Goal: Contribute content: Add original content to the website for others to see

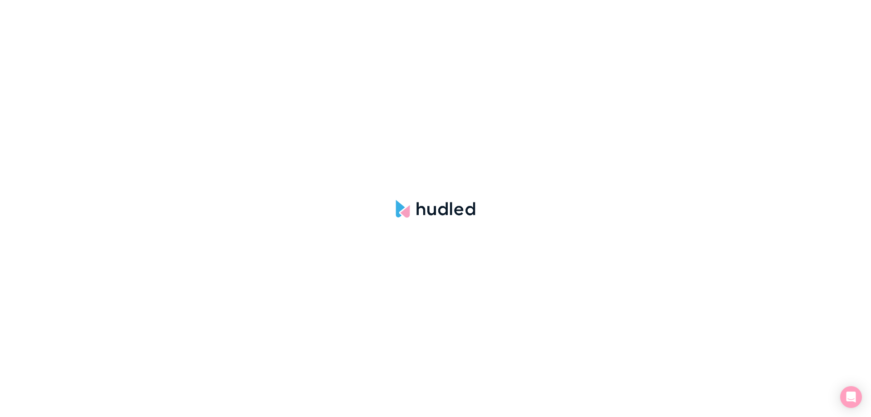
select select "hudled"
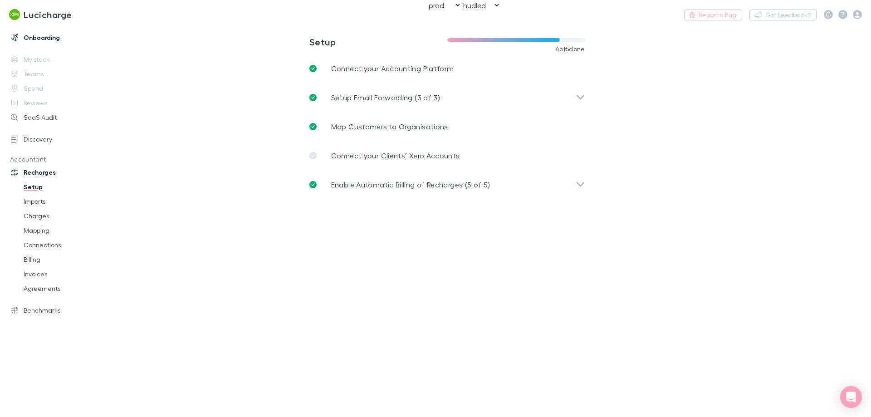
click at [27, 33] on link "Onboarding" at bounding box center [62, 37] width 121 height 15
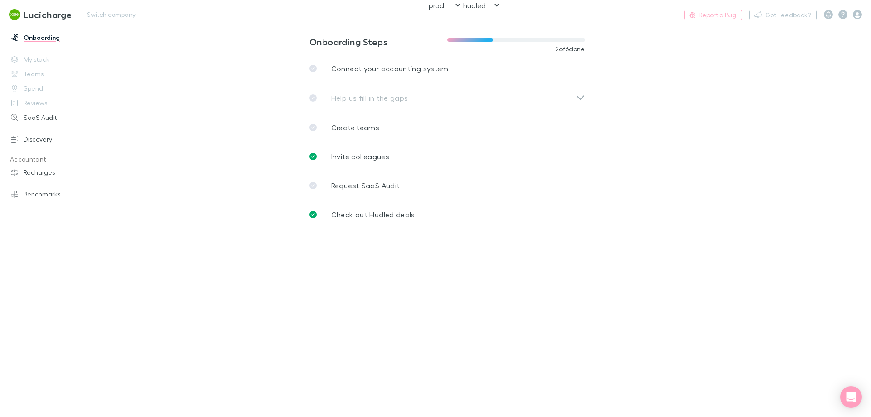
click at [37, 19] on h3 "Lucicharge" at bounding box center [48, 14] width 49 height 11
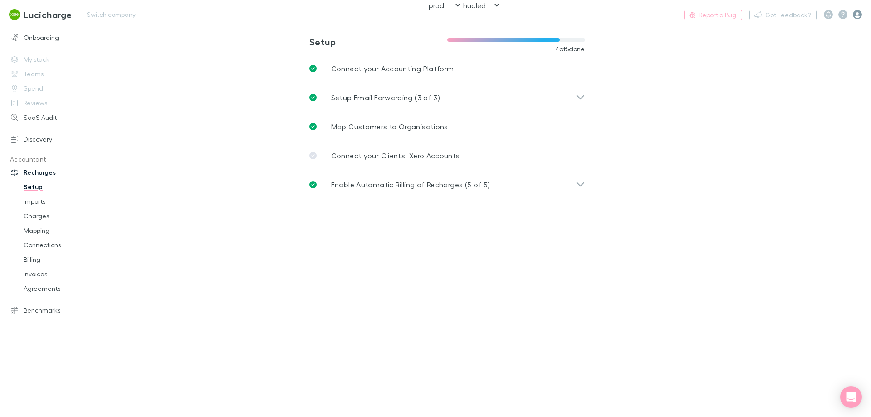
click at [853, 14] on div at bounding box center [842, 14] width 38 height 9
click at [855, 15] on icon "button" at bounding box center [856, 14] width 9 height 9
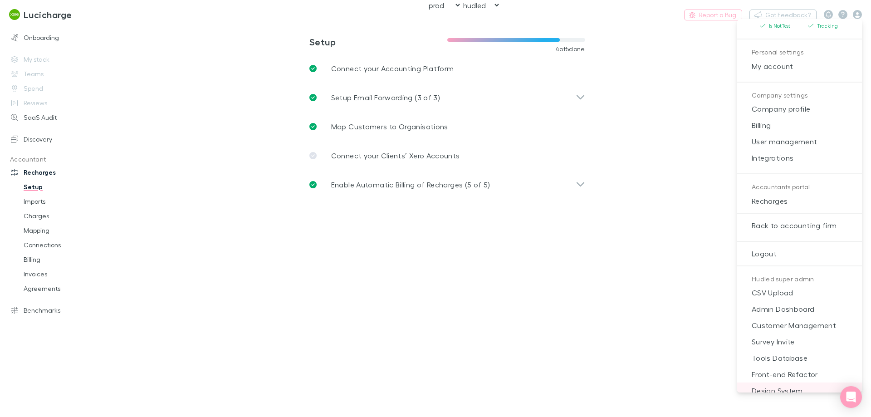
scroll to position [117, 0]
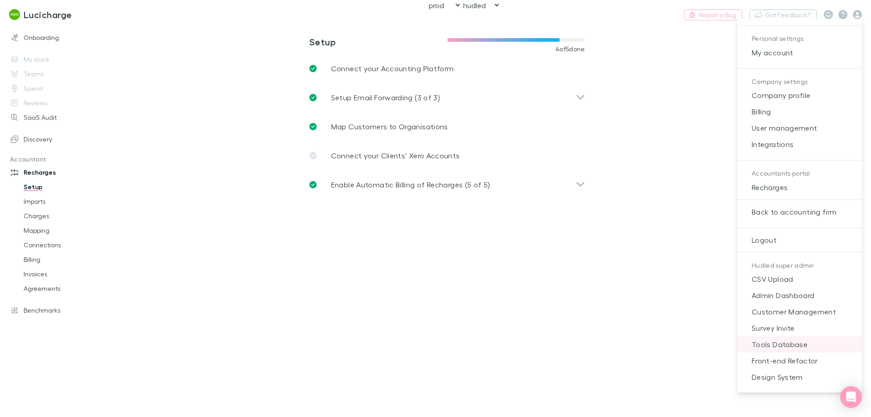
click at [790, 346] on span "Tools Database" at bounding box center [799, 344] width 110 height 11
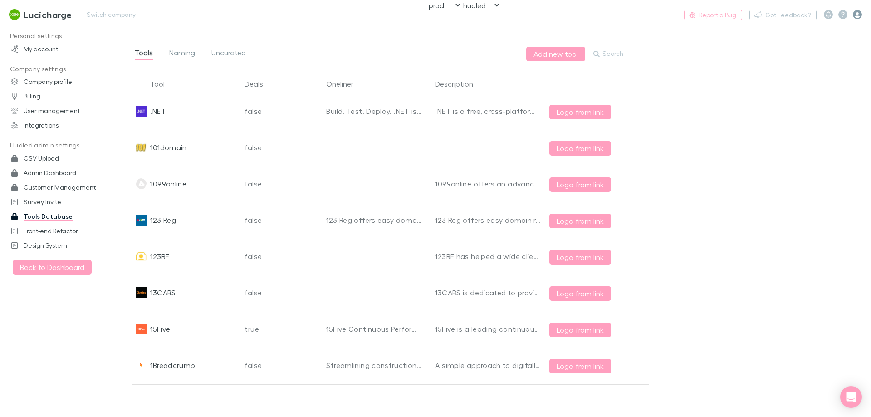
click at [854, 12] on icon "button" at bounding box center [856, 14] width 9 height 9
click at [619, 54] on button "Search" at bounding box center [607, 54] width 35 height 11
paste input "numverify"
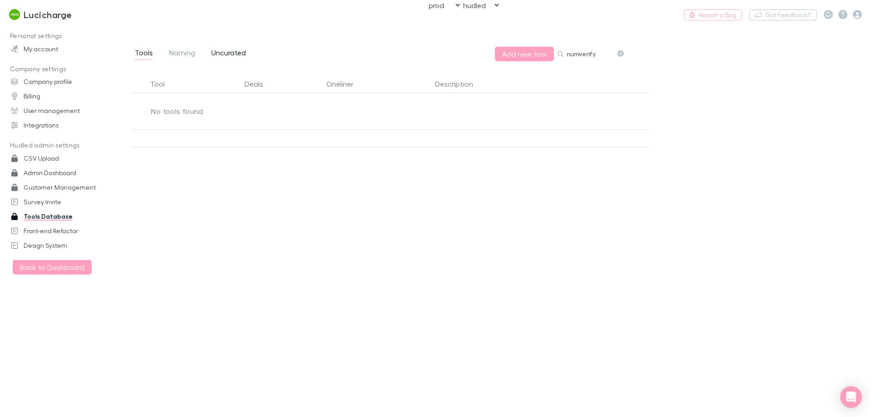
type input "numverify"
click at [224, 47] on link "Uncurated" at bounding box center [228, 54] width 36 height 15
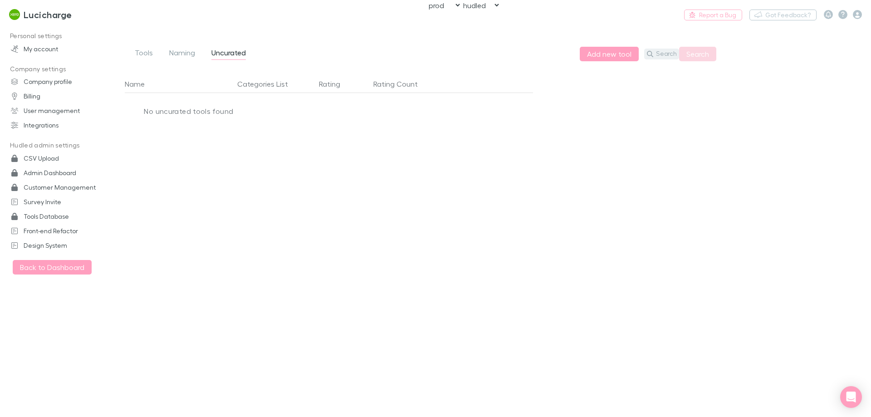
click at [663, 53] on button "Search" at bounding box center [661, 54] width 35 height 11
paste input "numverify"
type input "numverify"
click at [704, 55] on button "Search" at bounding box center [697, 54] width 37 height 15
click at [582, 53] on button "Add new tool" at bounding box center [577, 54] width 59 height 15
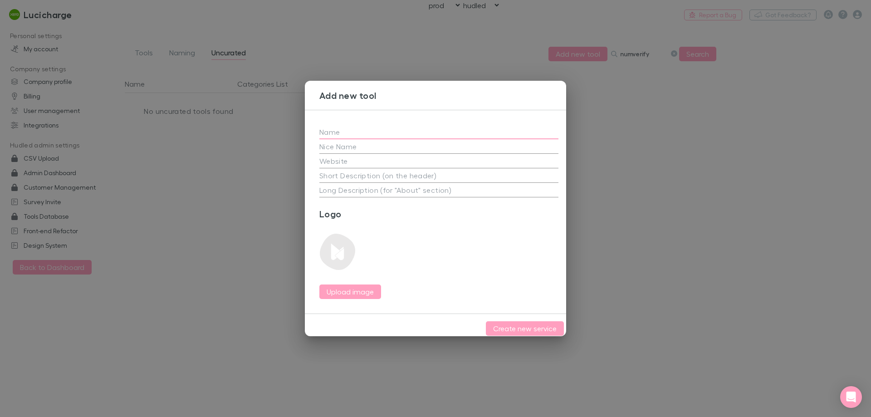
click at [350, 130] on input "text" at bounding box center [438, 132] width 239 height 15
paste input "Numverify"
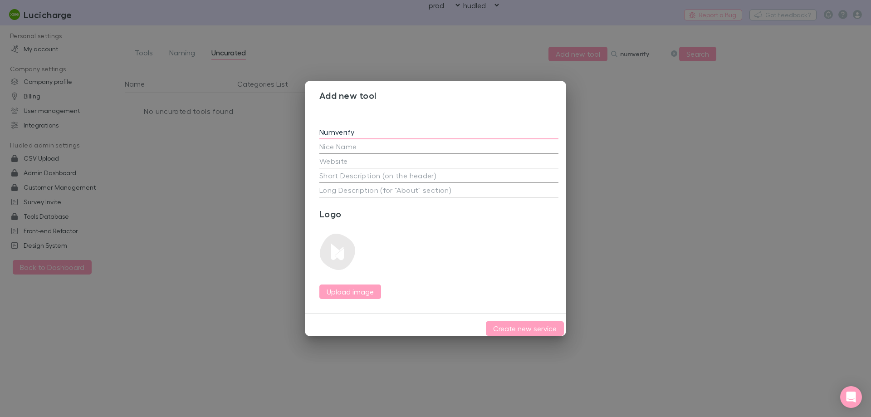
click at [324, 129] on input "Numverify" at bounding box center [438, 132] width 239 height 15
click at [322, 129] on input "Numverify" at bounding box center [438, 132] width 239 height 15
click at [384, 131] on input "Numverify" at bounding box center [438, 132] width 239 height 15
type input "Numverify"
click at [356, 160] on input "text" at bounding box center [438, 161] width 239 height 15
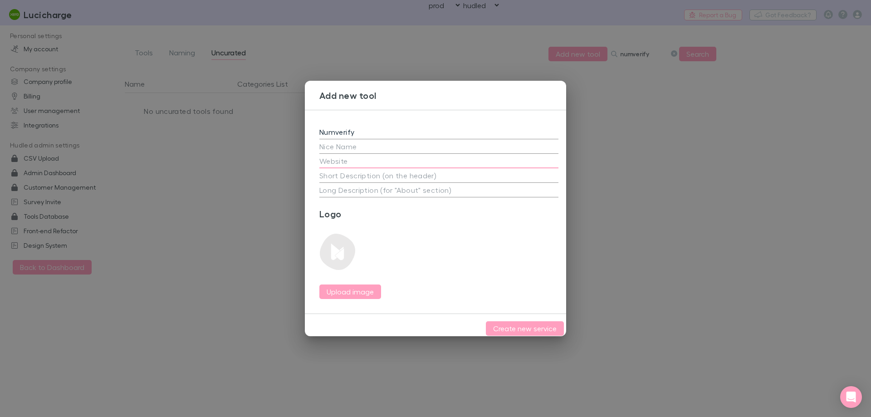
paste input "https://numverify.com/"
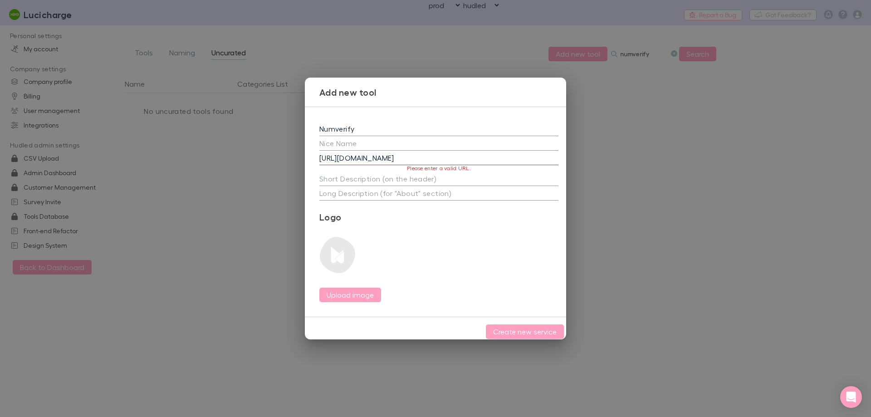
drag, startPoint x: 432, startPoint y: 252, endPoint x: 426, endPoint y: 180, distance: 72.4
click at [432, 249] on div "Logo Upload image" at bounding box center [438, 256] width 239 height 91
click at [423, 152] on input "https://numverify.com/" at bounding box center [438, 158] width 239 height 15
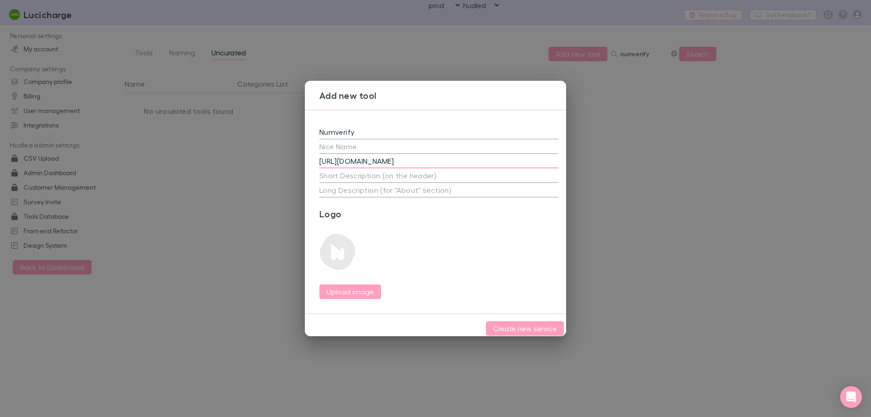
type input "https://numverify.com"
click at [423, 170] on textarea at bounding box center [438, 175] width 239 height 10
paste textarea "Numverify API is a powerful JSON API providing international and national phone…"
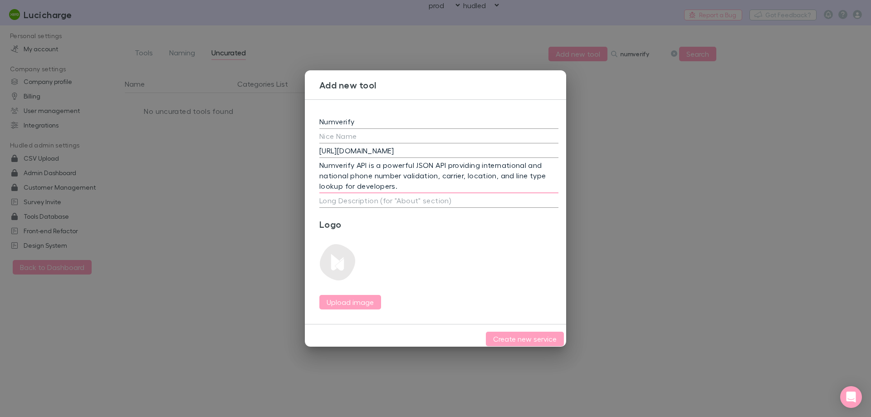
type textarea "Numverify API is a powerful JSON API providing international and national phone…"
click at [420, 205] on div "Numverify https://numverify.com Numverify API is a powerful JSON API providing …" at bounding box center [439, 211] width 268 height 225
click at [422, 198] on textarea at bounding box center [438, 200] width 239 height 10
paste textarea "NumVerify is a free, powerful REST API offering both national and international…"
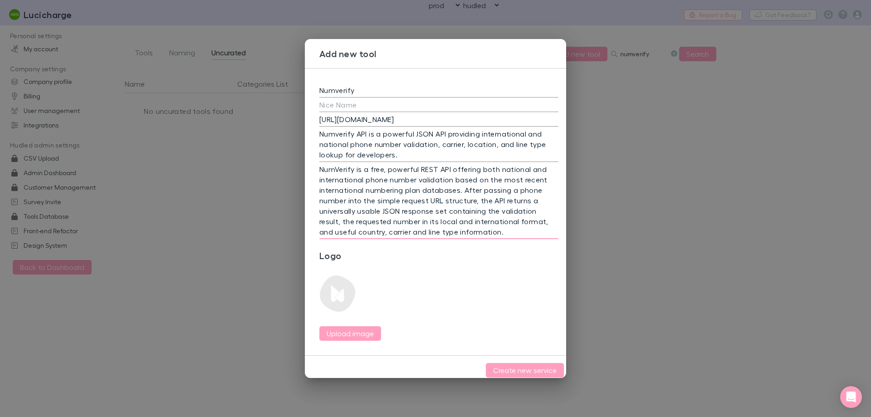
type textarea "NumVerify is a free, powerful REST API offering both national and international…"
click at [501, 364] on button "Create new service" at bounding box center [525, 370] width 78 height 15
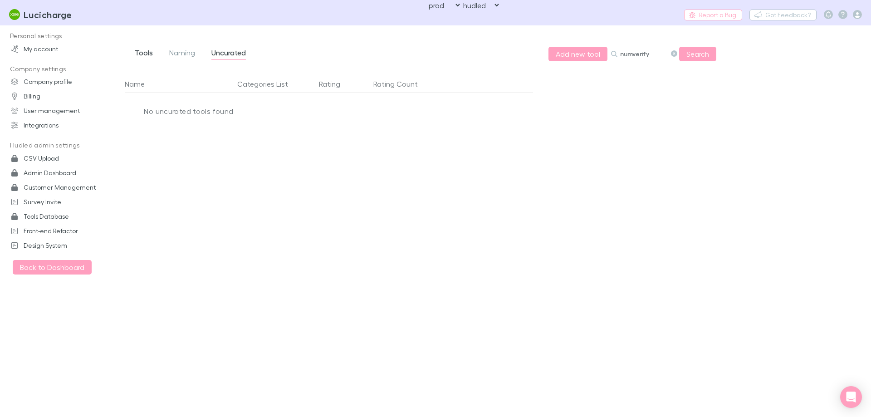
click at [149, 56] on span "Tools" at bounding box center [144, 54] width 18 height 12
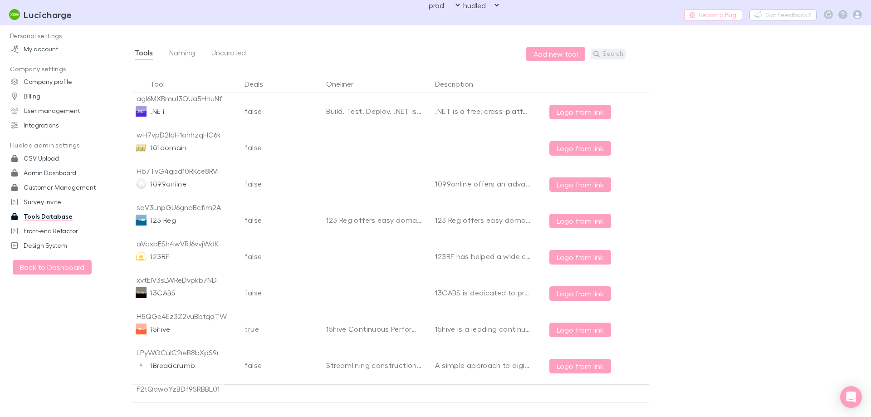
click at [609, 50] on button "Search" at bounding box center [607, 54] width 35 height 11
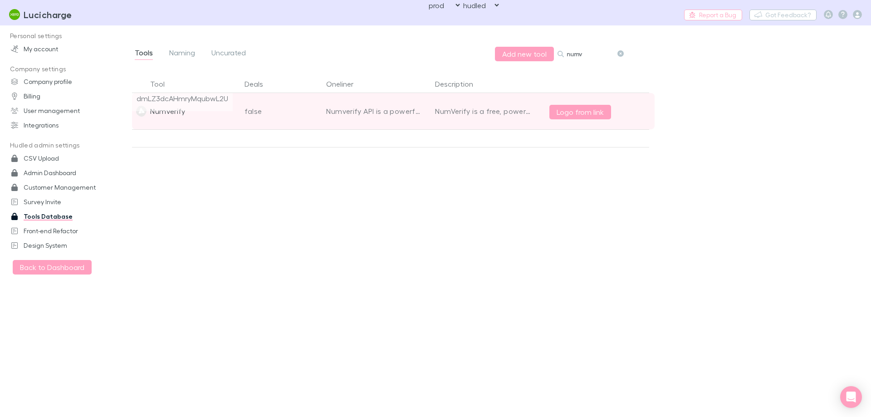
type input "numv"
click at [218, 116] on div "Numverify" at bounding box center [186, 111] width 109 height 36
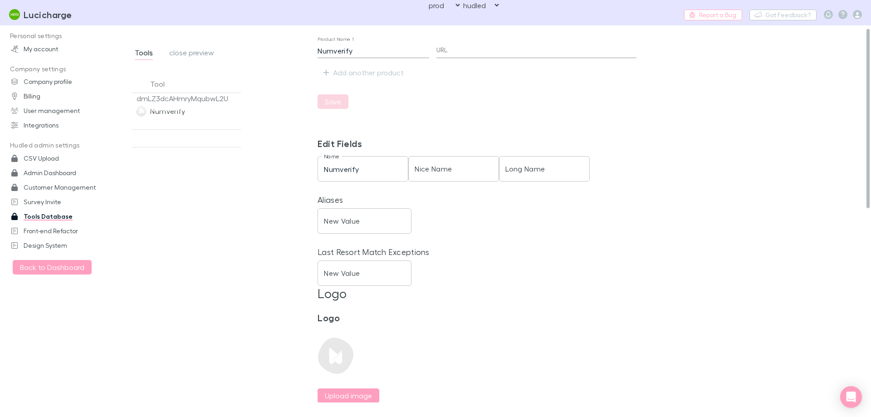
scroll to position [227, 0]
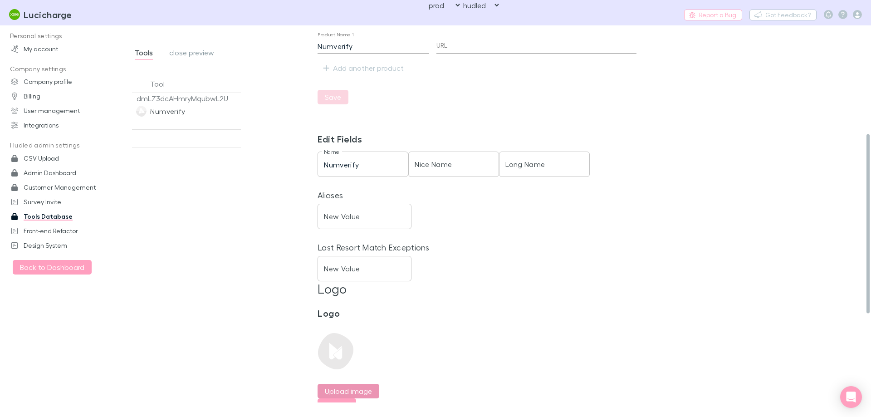
click at [352, 389] on label "Upload image" at bounding box center [348, 390] width 47 height 11
click at [0, 0] on input "Upload image" at bounding box center [0, 0] width 0 height 0
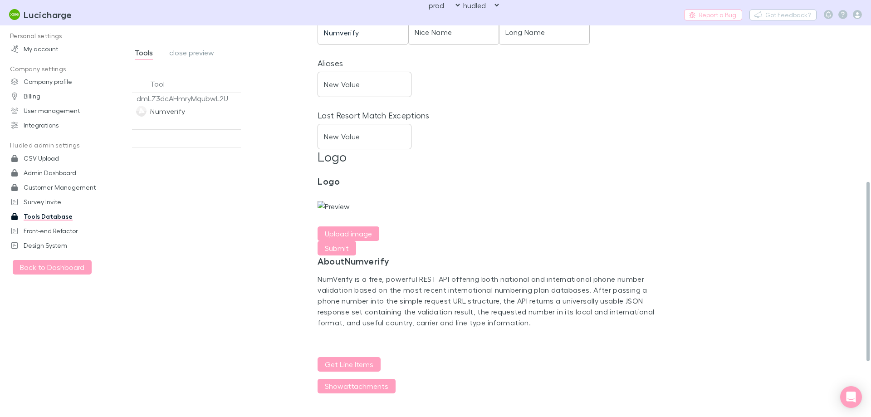
scroll to position [363, 0]
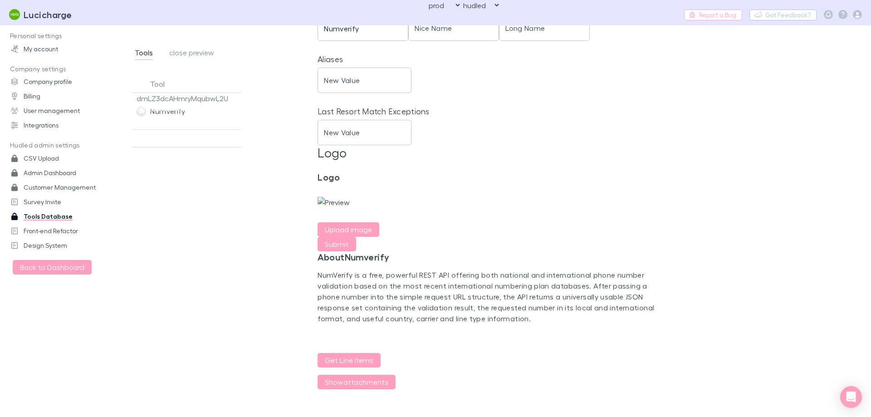
click at [455, 251] on form "Logo Upload image Submit" at bounding box center [491, 211] width 348 height 80
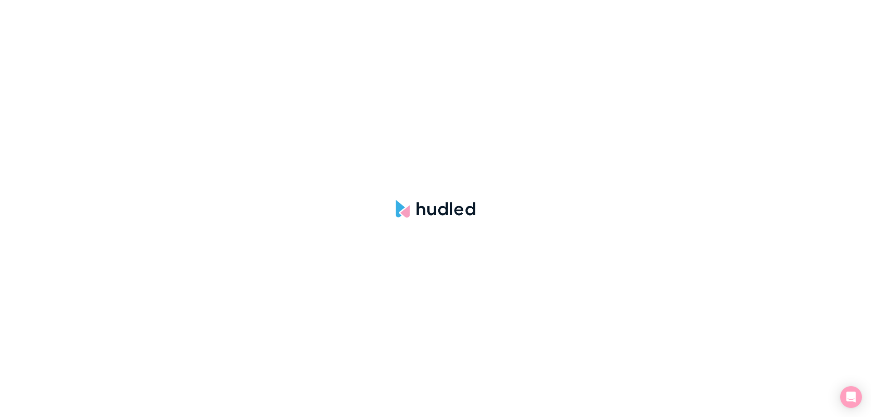
select select "hudled"
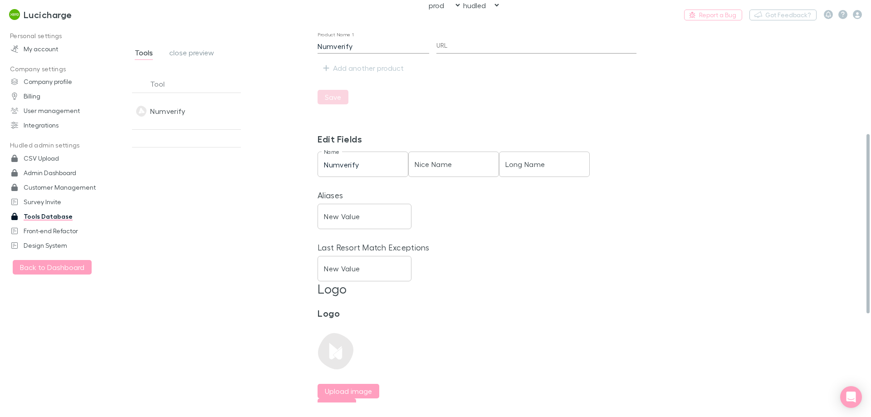
scroll to position [412, 0]
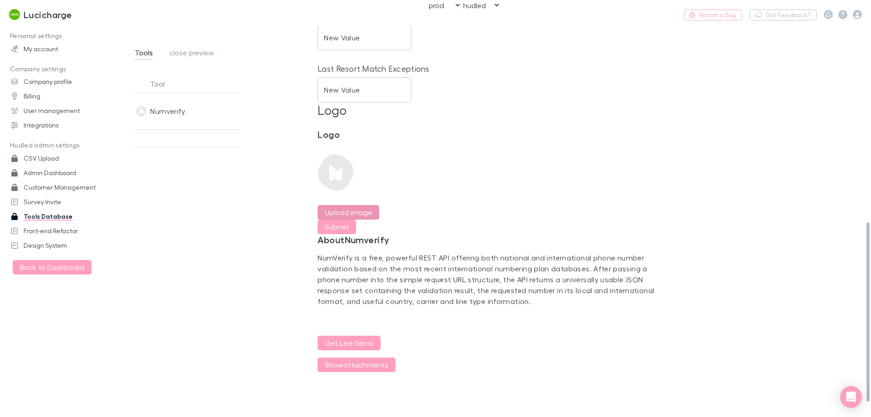
click at [357, 207] on label "Upload image" at bounding box center [348, 212] width 47 height 11
click at [0, 0] on input "Upload image" at bounding box center [0, 0] width 0 height 0
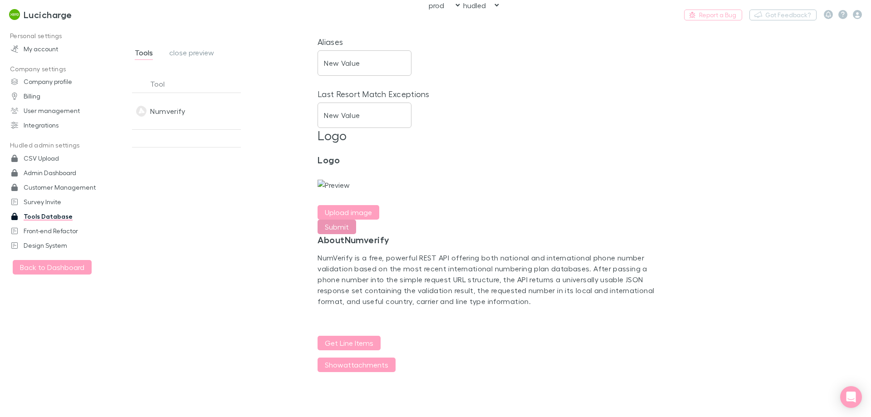
click at [321, 222] on button "Submit" at bounding box center [336, 226] width 39 height 15
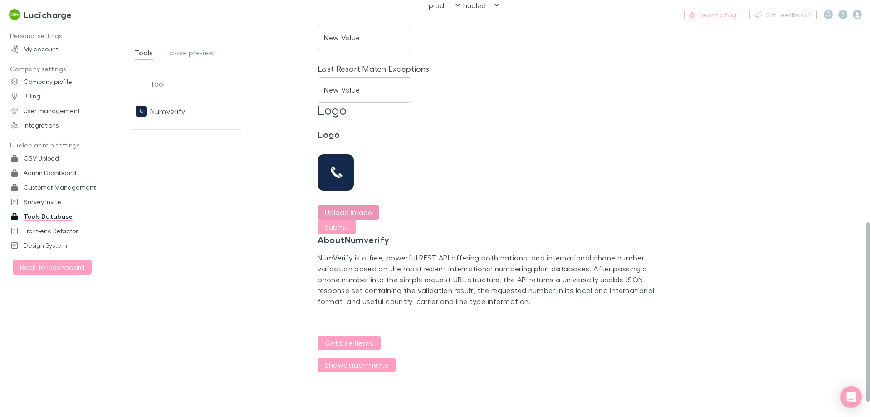
click at [356, 207] on label "Upload image" at bounding box center [348, 212] width 47 height 11
click at [0, 0] on input "Upload image" at bounding box center [0, 0] width 0 height 0
click at [333, 219] on button "Submit" at bounding box center [336, 226] width 39 height 15
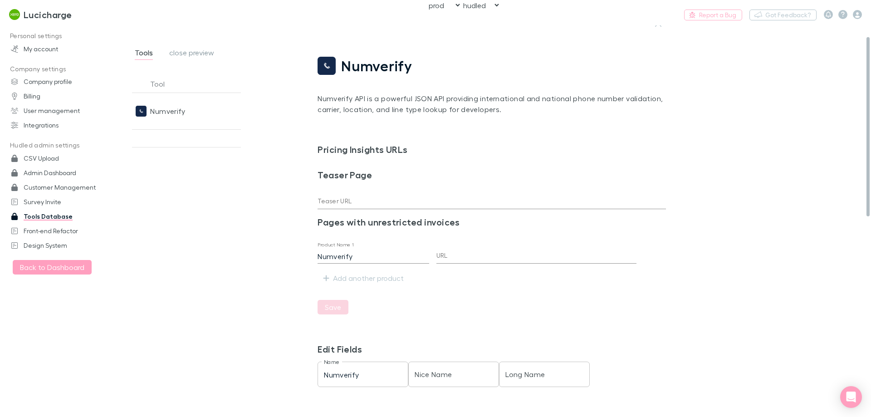
scroll to position [0, 0]
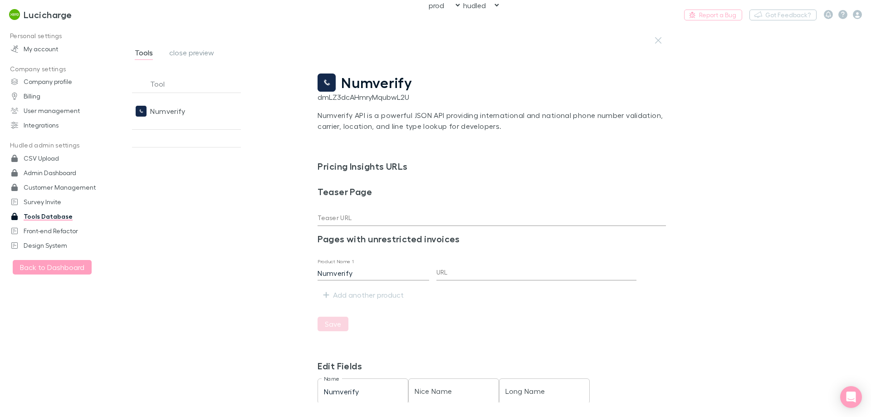
click at [349, 82] on span "Numverify" at bounding box center [376, 82] width 71 height 17
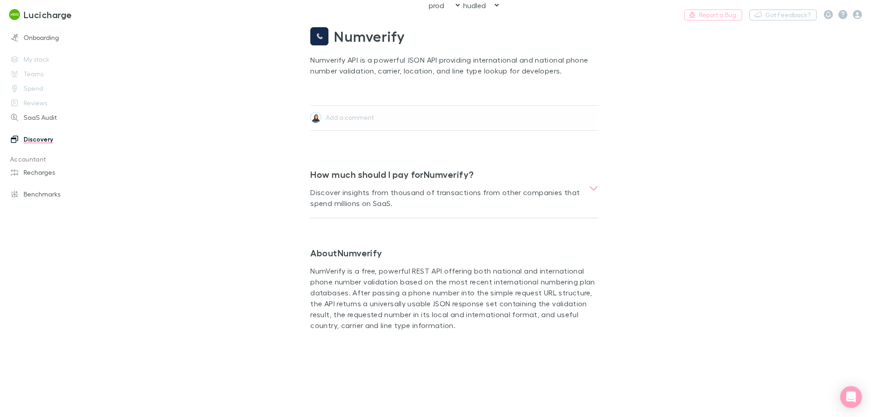
click at [322, 37] on img at bounding box center [319, 36] width 18 height 18
click at [241, 176] on div "Numverify Numverify API is a powerful JSON API providing international and nati…" at bounding box center [446, 181] width 453 height 341
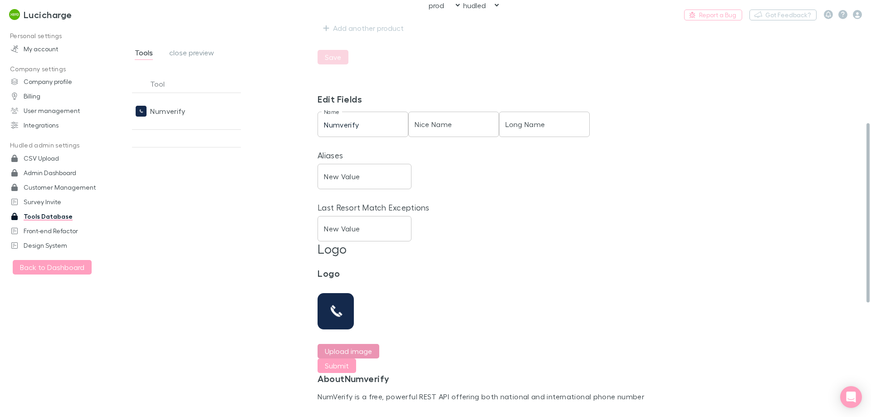
scroll to position [317, 0]
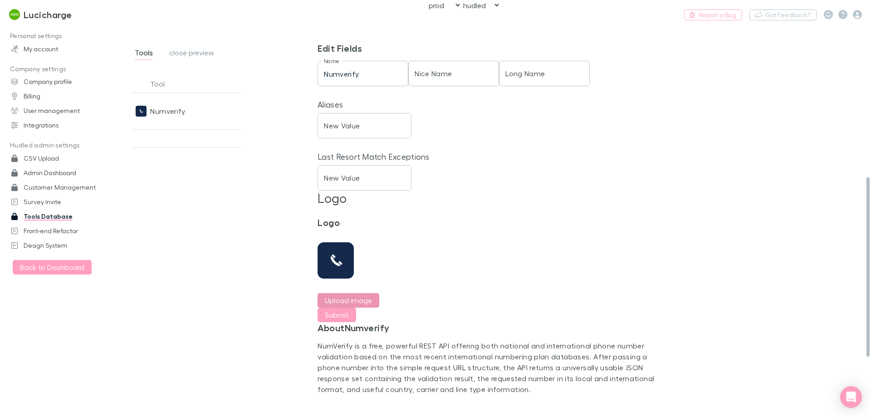
click at [353, 302] on label "Upload image" at bounding box center [348, 300] width 47 height 11
click at [0, 0] on input "Upload image" at bounding box center [0, 0] width 0 height 0
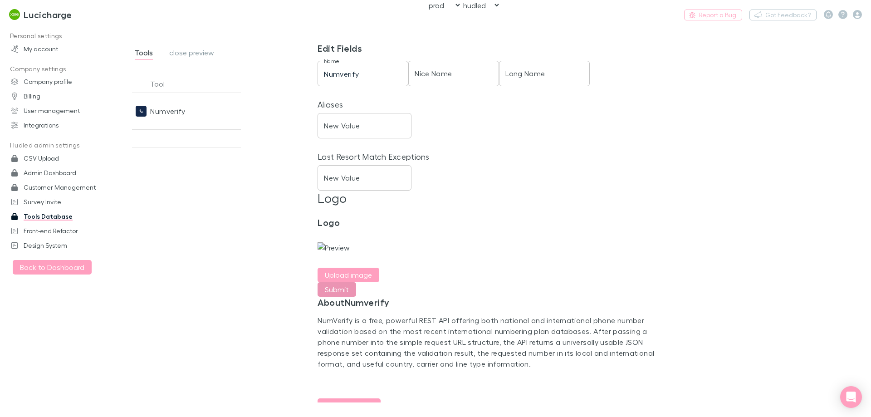
click at [345, 297] on button "Submit" at bounding box center [336, 289] width 39 height 15
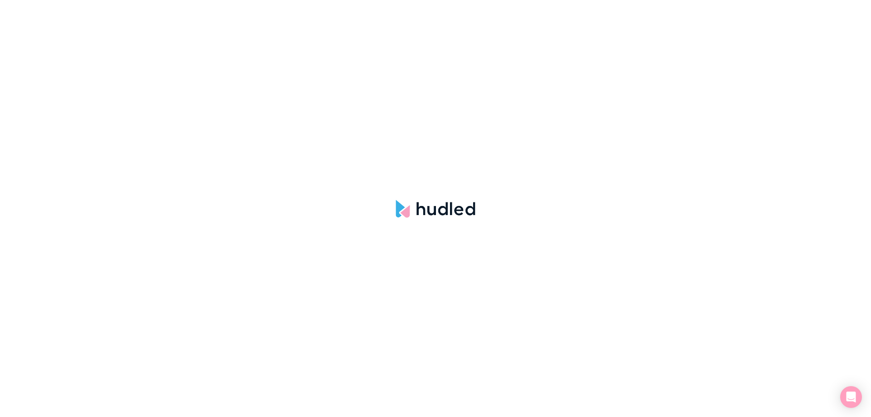
select select "hudled"
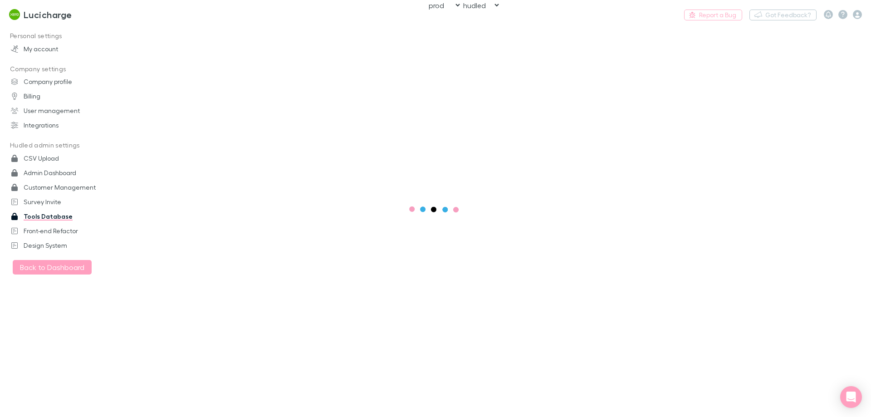
click at [142, 200] on main at bounding box center [493, 220] width 753 height 391
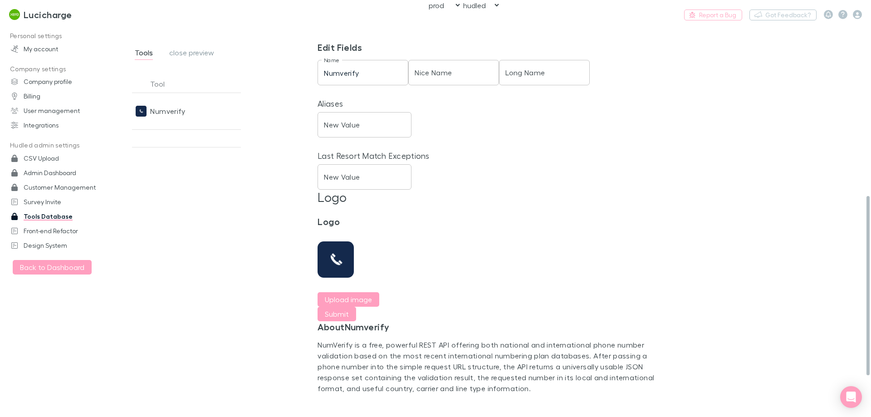
scroll to position [363, 0]
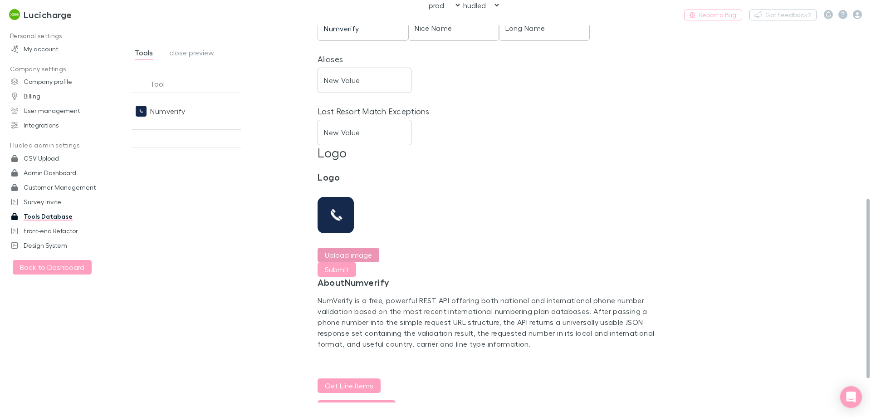
click at [357, 257] on label "Upload image" at bounding box center [348, 254] width 47 height 11
click at [0, 0] on input "Upload image" at bounding box center [0, 0] width 0 height 0
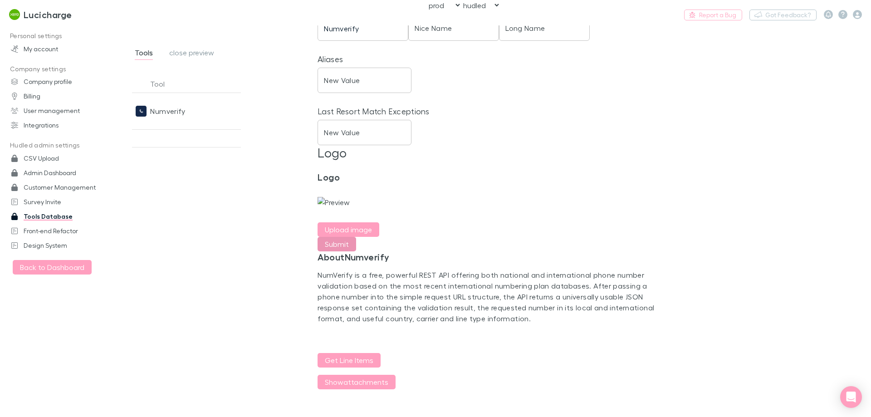
click at [321, 251] on button "Submit" at bounding box center [336, 244] width 39 height 15
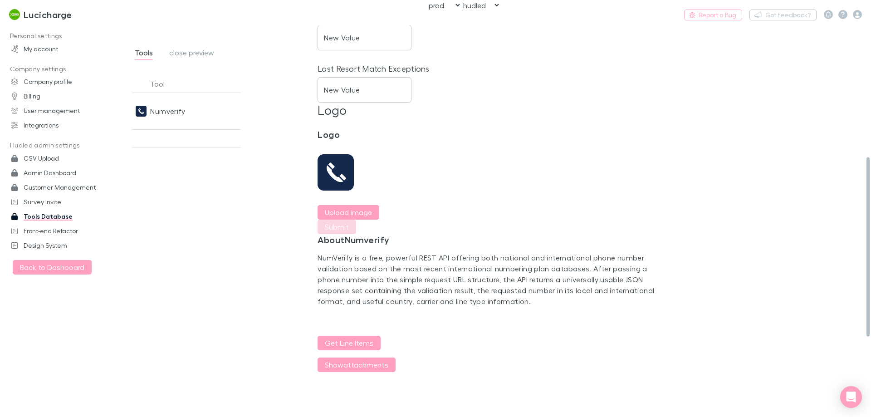
scroll to position [412, 0]
click at [361, 207] on label "Upload image" at bounding box center [348, 212] width 47 height 11
click at [0, 0] on input "Upload image" at bounding box center [0, 0] width 0 height 0
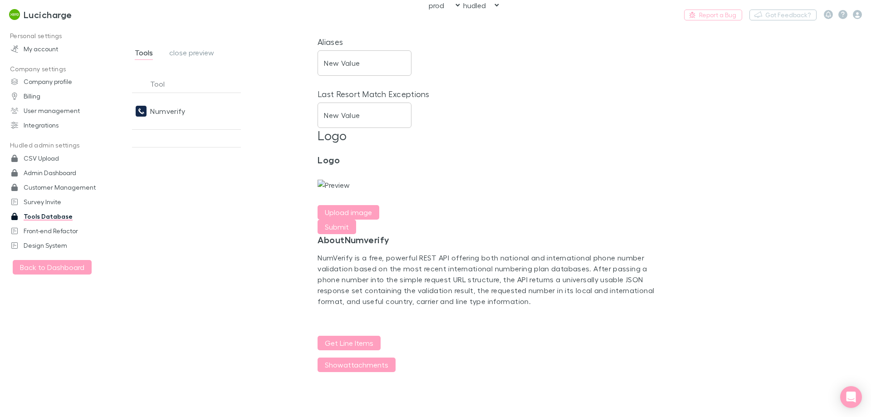
click at [208, 180] on div "Tool Deals Oneliner Description Numverify false Numverify API is a powerful JSO…" at bounding box center [217, 238] width 200 height 327
click at [168, 117] on div "Numverify" at bounding box center [167, 111] width 35 height 36
click at [196, 54] on span "close preview" at bounding box center [191, 54] width 45 height 12
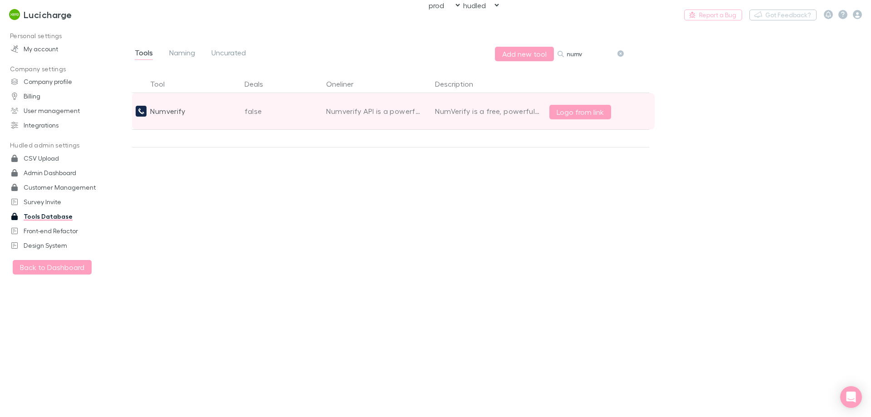
click at [213, 104] on div "Numverify" at bounding box center [186, 111] width 109 height 36
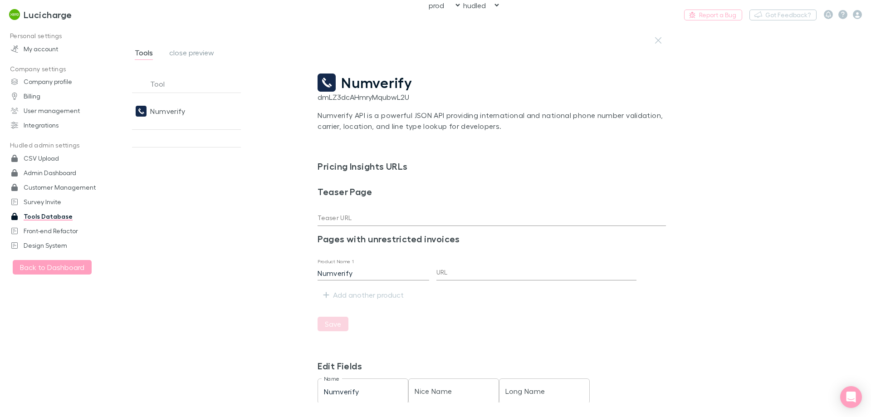
click at [362, 86] on span "Numverify" at bounding box center [376, 82] width 71 height 17
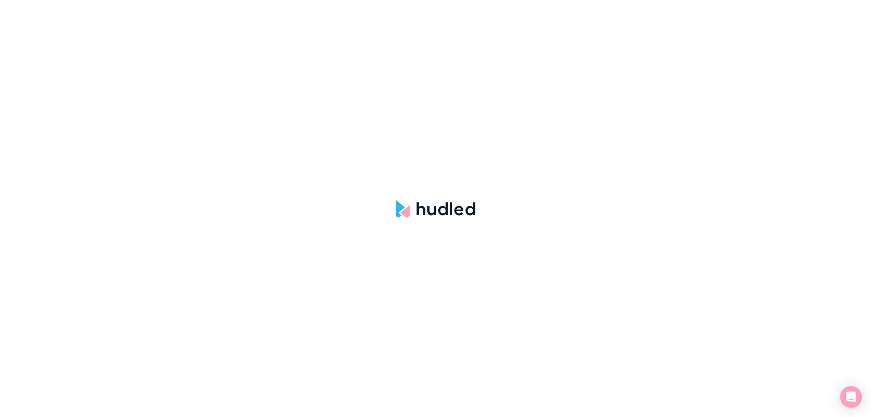
select select "hudled"
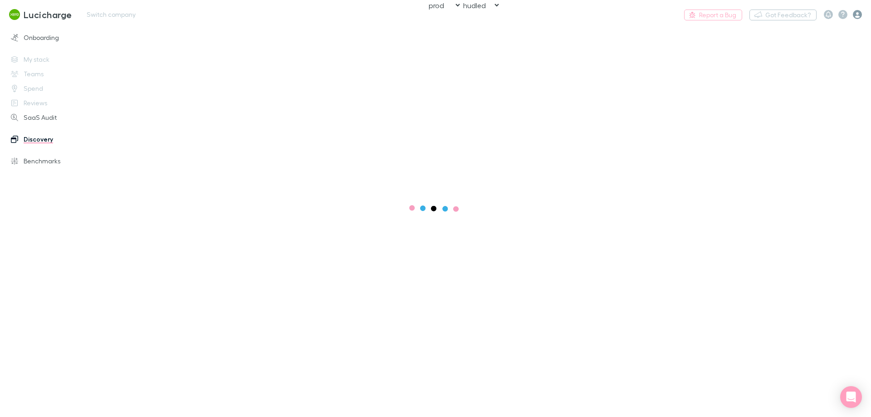
click at [858, 15] on icon "button" at bounding box center [856, 14] width 9 height 9
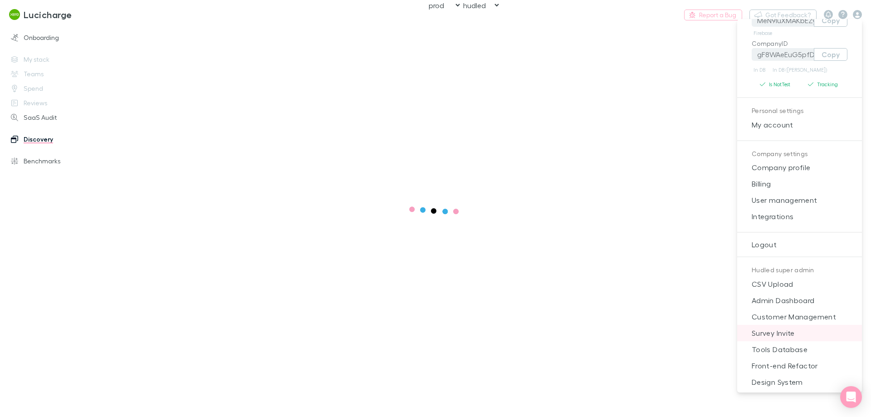
scroll to position [49, 0]
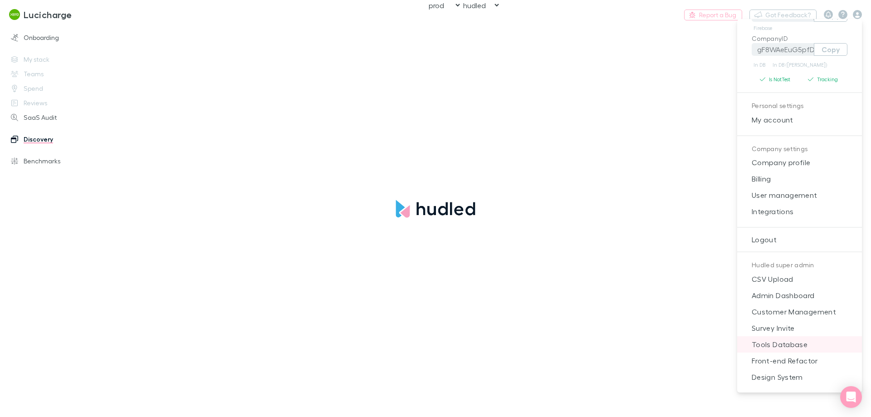
click at [795, 341] on span "Tools Database" at bounding box center [799, 344] width 110 height 11
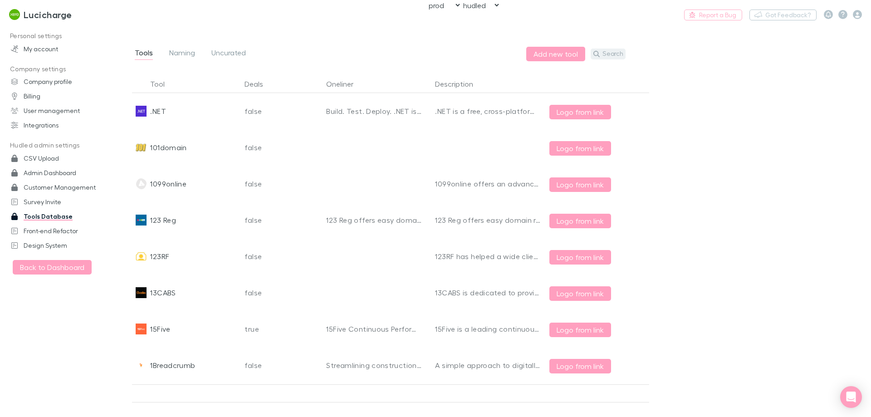
click at [611, 57] on button "Search" at bounding box center [607, 54] width 35 height 11
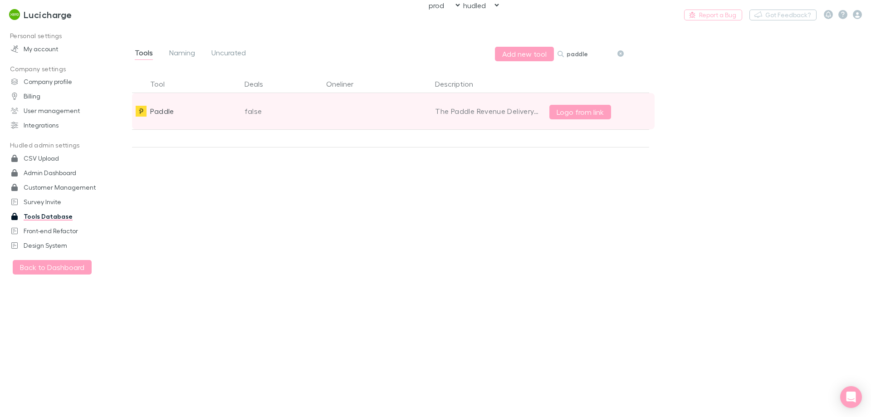
type input "paddle"
click at [195, 117] on div "Paddle" at bounding box center [186, 111] width 109 height 36
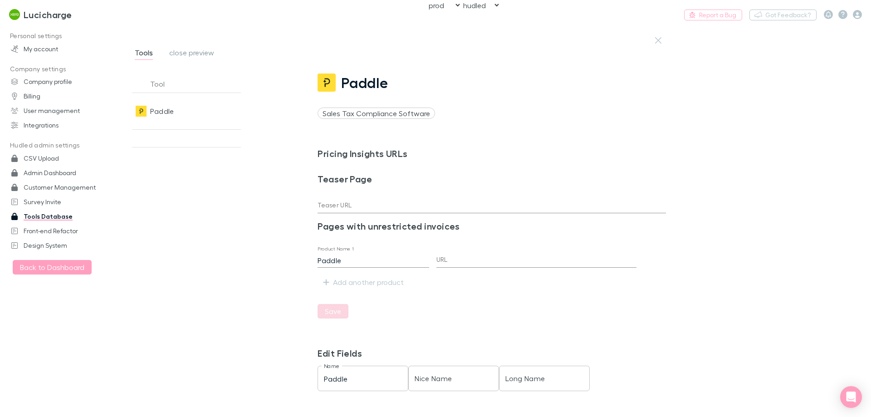
click at [363, 76] on span "Paddle" at bounding box center [364, 82] width 47 height 17
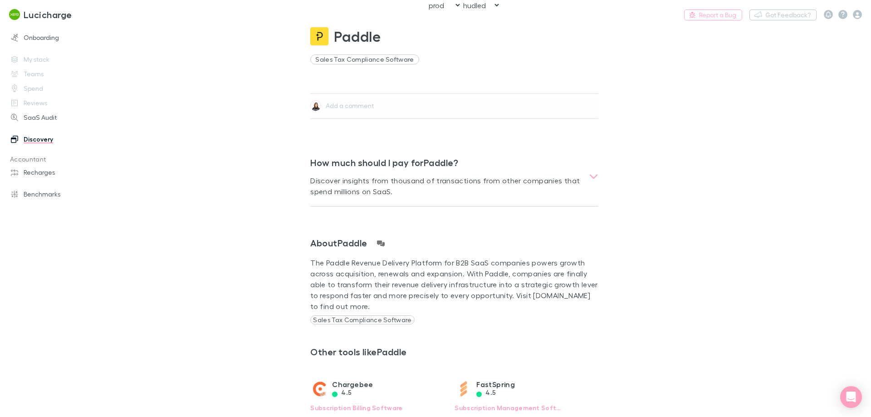
click at [248, 181] on div "Paddle Sales Tax Compliance Software Add a comment How much should I pay for Pa…" at bounding box center [446, 271] width 453 height 521
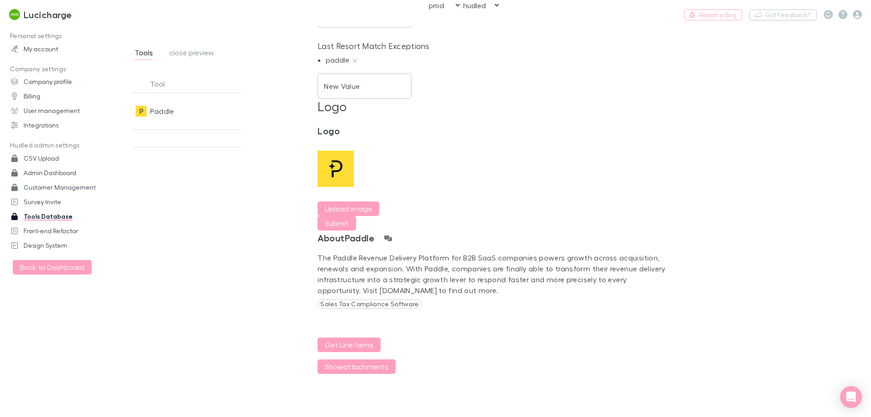
scroll to position [455, 0]
click at [196, 51] on span "close preview" at bounding box center [191, 54] width 45 height 12
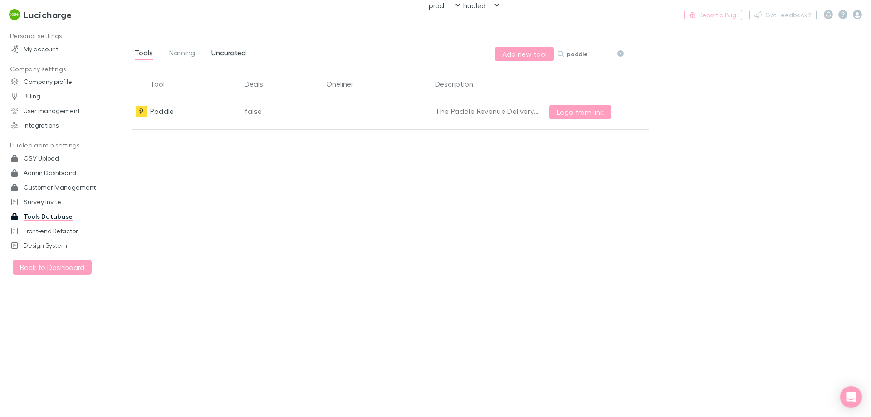
click at [212, 50] on span "Uncurated" at bounding box center [228, 54] width 34 height 12
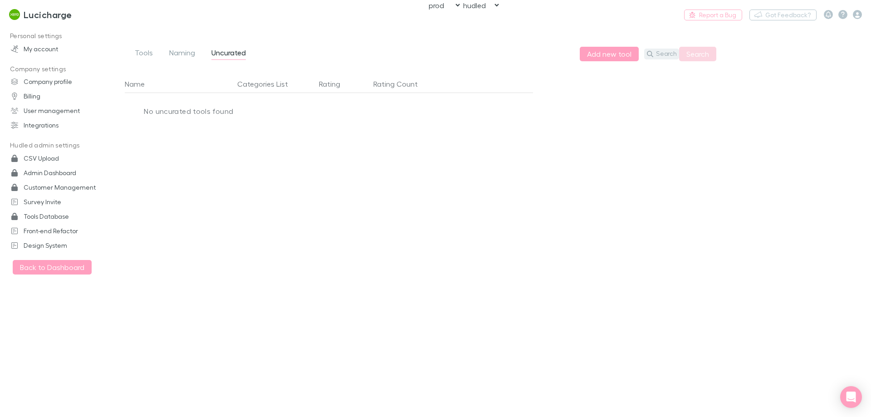
click at [652, 54] on icon "button" at bounding box center [650, 54] width 6 height 6
paste input "Videogen"
type input "Videogen"
click at [687, 55] on button "Search" at bounding box center [697, 54] width 37 height 15
click at [574, 54] on button "Add new tool" at bounding box center [577, 54] width 59 height 15
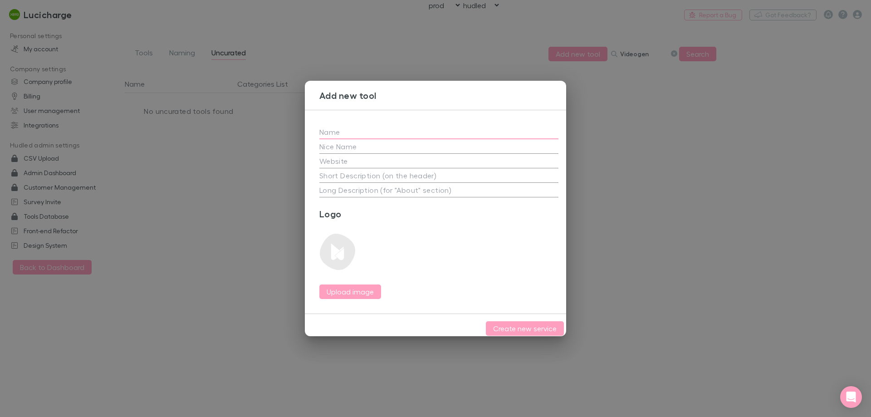
click at [438, 131] on input "text" at bounding box center [438, 132] width 239 height 15
paste input "Videogen"
type input "Videogen"
click at [362, 175] on textarea at bounding box center [438, 175] width 239 height 10
paste textarea "Create videos in seconds using AI."
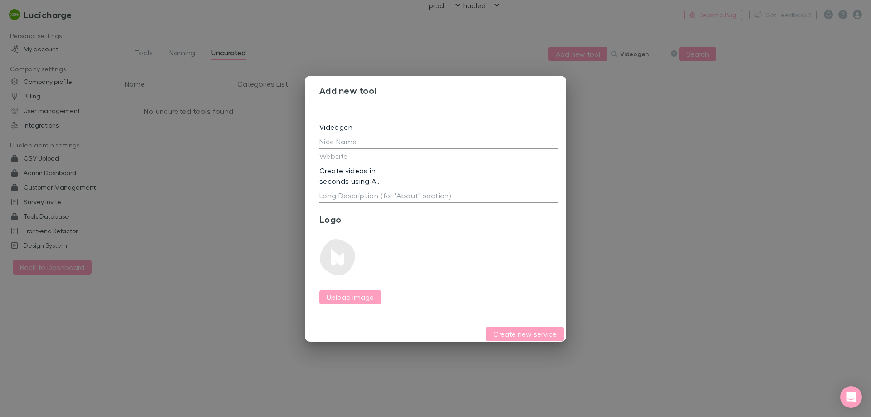
click at [319, 176] on div "Videogen Create videos in seconds using AI. x x Logo Upload image" at bounding box center [439, 212] width 268 height 214
click at [319, 178] on div "Videogen Create videos in seconds using AI. x x Logo Upload image" at bounding box center [439, 212] width 268 height 214
click at [321, 178] on textarea "Create videos in seconds using AI." at bounding box center [438, 175] width 239 height 21
click at [319, 179] on textarea "Create videos in seconds using AI." at bounding box center [438, 175] width 239 height 21
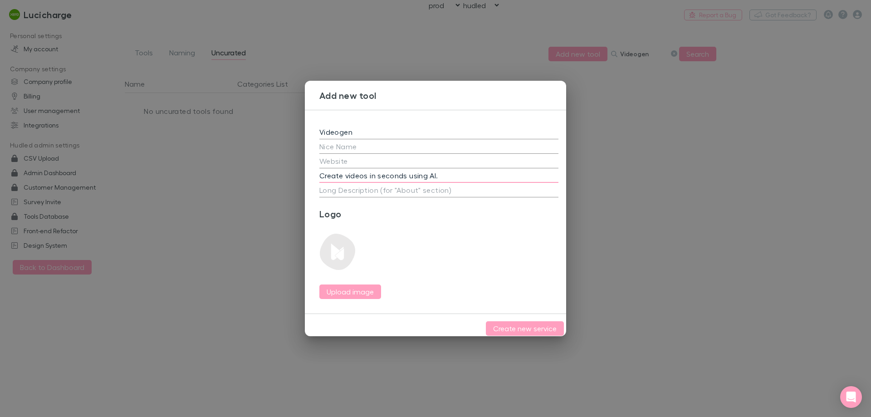
type textarea "Create videos in seconds using AI."
click at [368, 157] on input "text" at bounding box center [438, 161] width 239 height 15
paste input "[URL][DOMAIN_NAME]"
type input "[URL][DOMAIN_NAME]"
click at [421, 230] on div "Logo Upload image" at bounding box center [438, 253] width 239 height 91
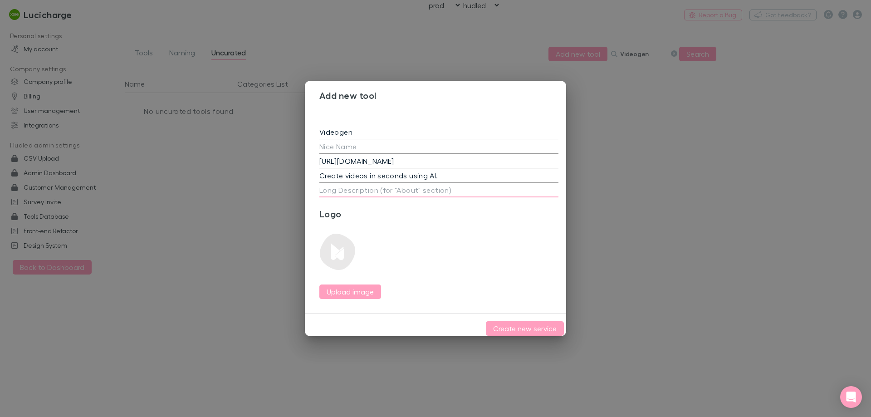
click at [418, 191] on textarea at bounding box center [438, 190] width 239 height 10
paste textarea "Our mission is to democratize video creation using Artificial Intelligence (AI)…"
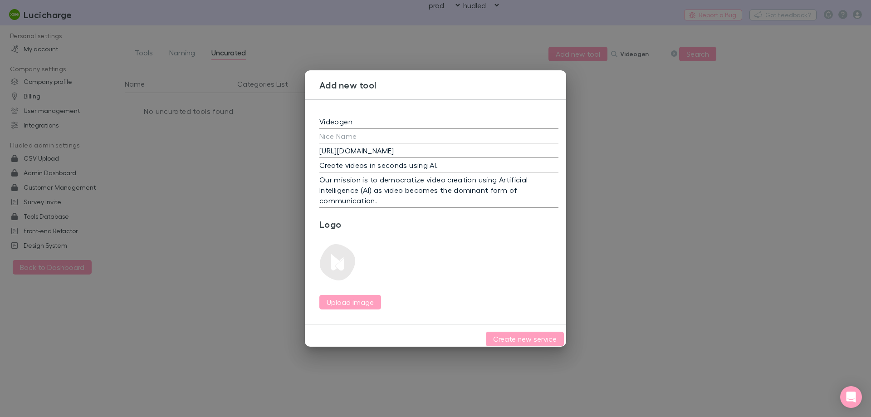
click at [421, 231] on div "Logo Upload image" at bounding box center [438, 264] width 239 height 91
click at [320, 187] on textarea "Our mission is to democratize video creation using Artificial Intelligence (AI)…" at bounding box center [438, 189] width 239 height 31
click at [320, 197] on textarea "Our mission is to democratize video creation using Artificial Intelligence (AI)…" at bounding box center [438, 189] width 239 height 31
type textarea "Our mission is to democratize video creation using Artificial Intelligence (AI)…"
click at [447, 252] on div "Logo Upload image" at bounding box center [438, 264] width 239 height 91
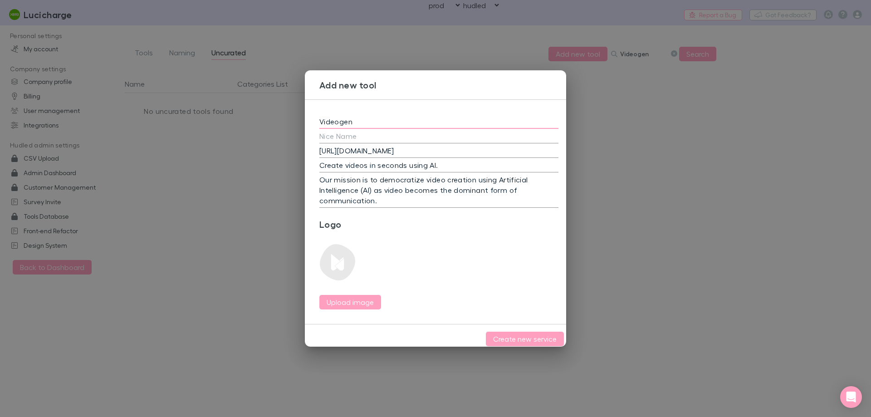
click at [352, 121] on input "Videogen" at bounding box center [438, 121] width 239 height 15
paste input "Gen"
type input "VideoGen"
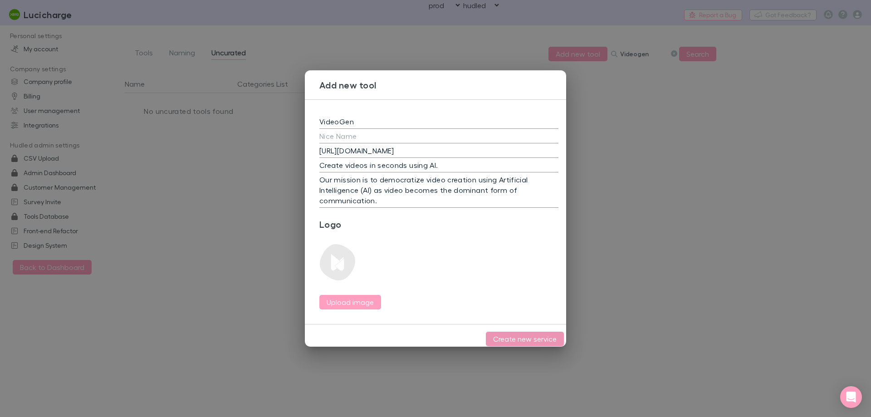
click at [505, 337] on button "Create new service" at bounding box center [525, 338] width 78 height 15
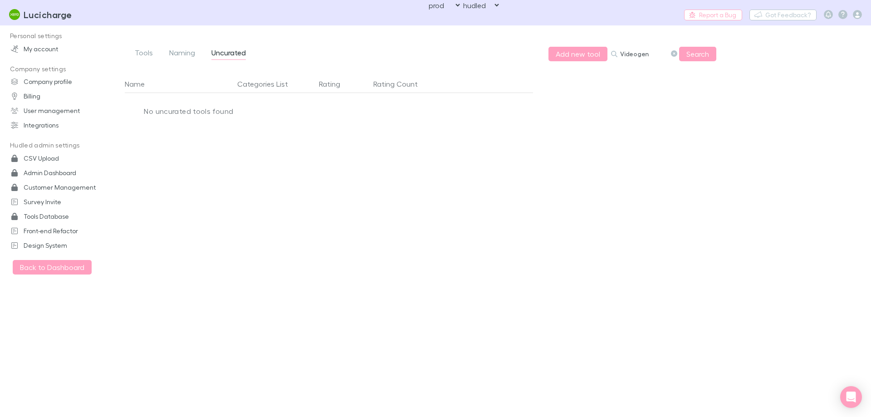
click at [711, 168] on div "Name Categories List Rating Rating Count No uncurated tools found" at bounding box center [427, 238] width 635 height 327
click at [138, 78] on button "Name" at bounding box center [140, 84] width 31 height 18
click at [143, 53] on span "Tools" at bounding box center [144, 54] width 18 height 12
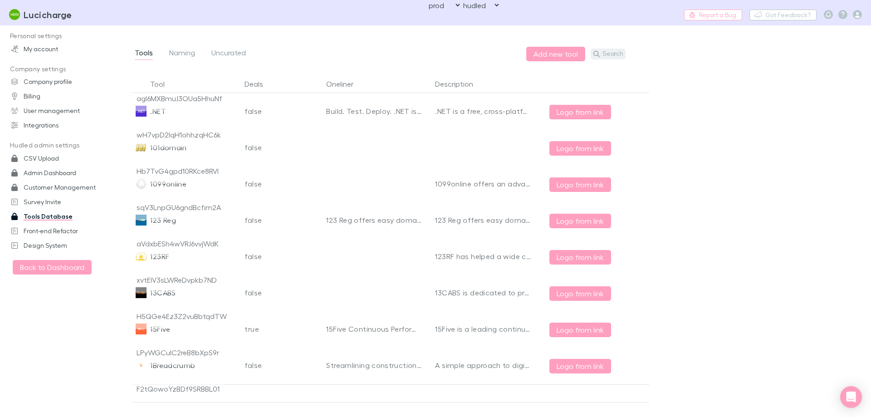
click at [608, 51] on button "Search" at bounding box center [607, 54] width 35 height 11
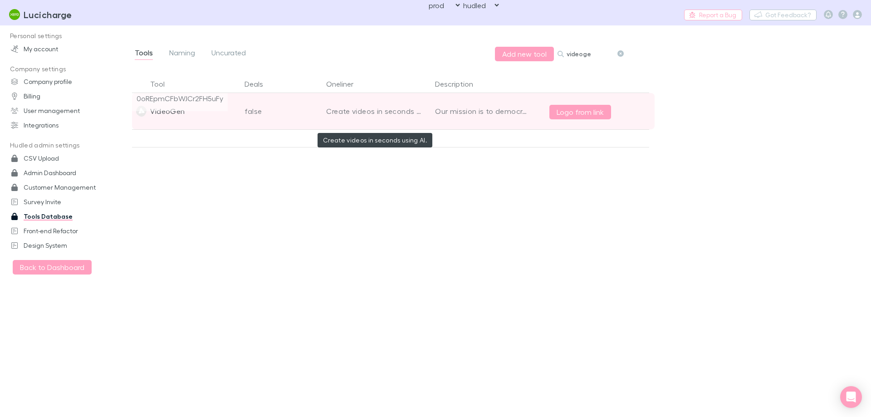
type input "videoge"
click at [417, 121] on div "Create videos in seconds using AI." at bounding box center [374, 111] width 96 height 36
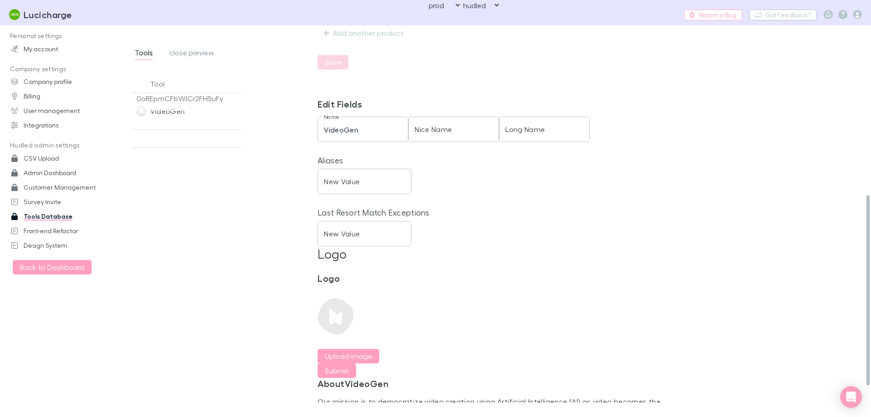
scroll to position [369, 0]
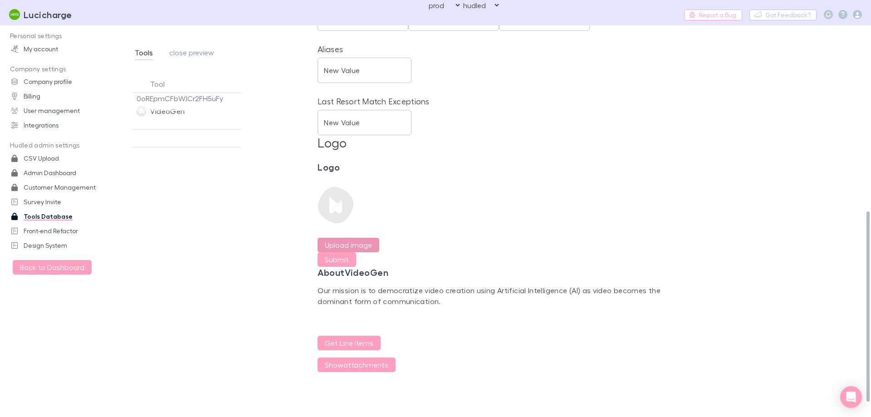
click at [368, 242] on label "Upload image" at bounding box center [348, 244] width 47 height 11
click at [0, 0] on input "Upload image" at bounding box center [0, 0] width 0 height 0
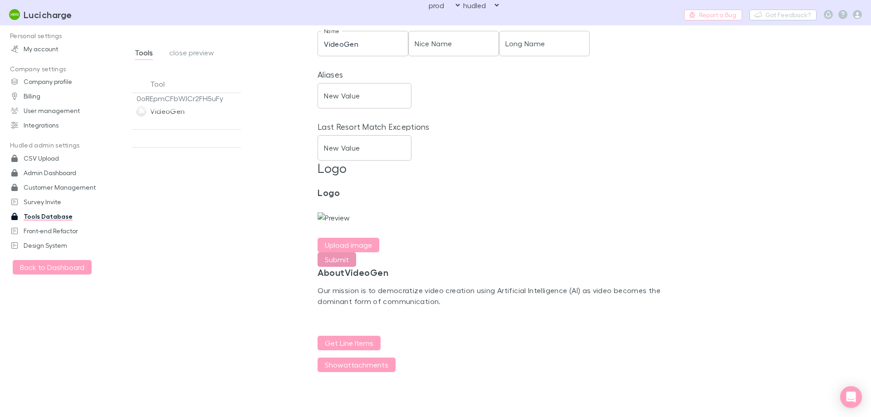
click at [344, 253] on button "Submit" at bounding box center [336, 259] width 39 height 15
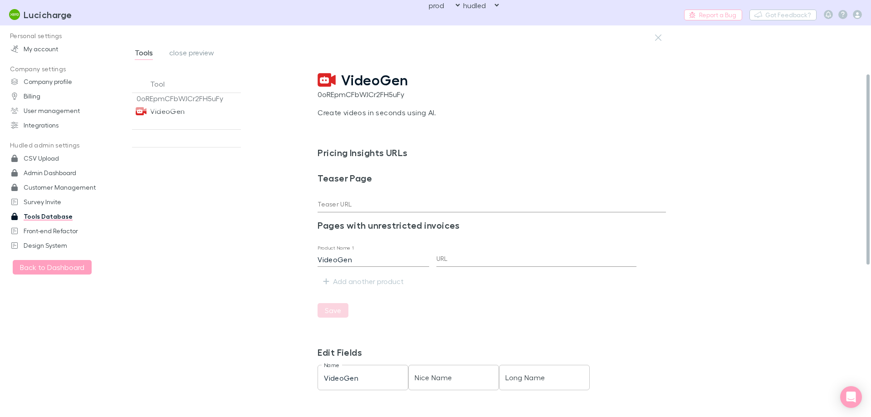
scroll to position [0, 0]
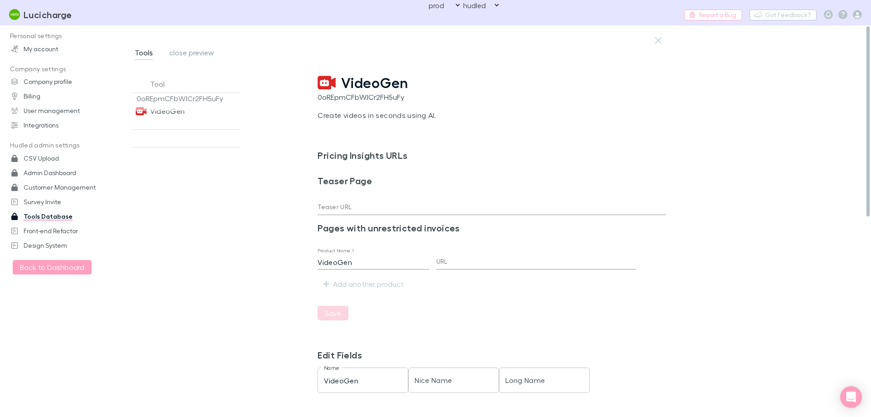
click at [349, 85] on span "VideoGen" at bounding box center [374, 82] width 67 height 17
